Goal: Task Accomplishment & Management: Use online tool/utility

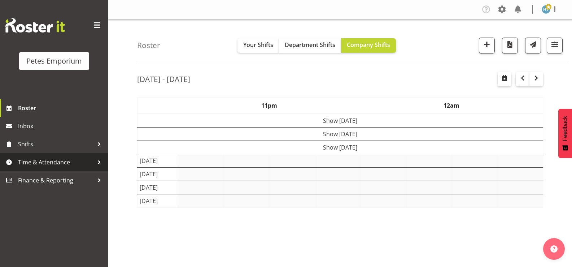
click at [57, 163] on span "Time & Attendance" at bounding box center [56, 162] width 76 height 11
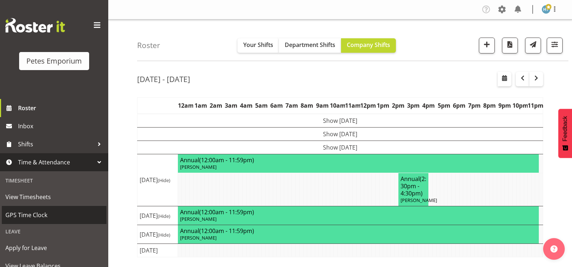
click at [42, 216] on span "GPS Time Clock" at bounding box center [53, 214] width 97 height 11
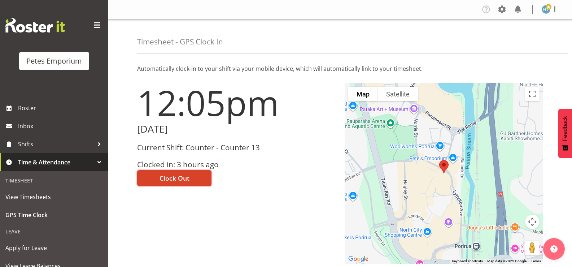
click at [190, 173] on button "Clock Out" at bounding box center [174, 178] width 74 height 16
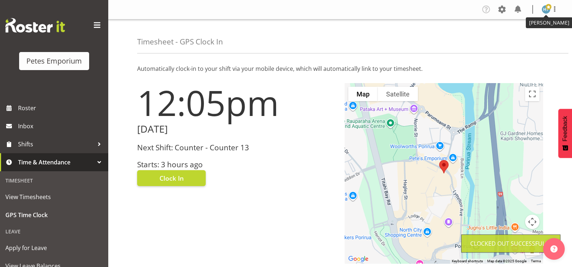
click at [545, 9] on img at bounding box center [546, 9] width 9 height 9
click at [517, 38] on link "Log Out" at bounding box center [524, 37] width 69 height 13
